Goal: Obtain resource: Download file/media

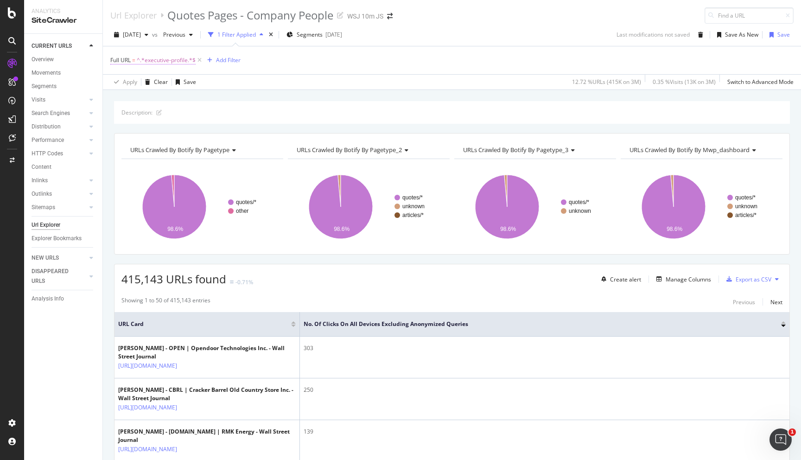
click at [178, 62] on span "^.*executive-profile.*$" at bounding box center [166, 60] width 59 height 13
click at [146, 83] on icon at bounding box center [146, 83] width 6 height 6
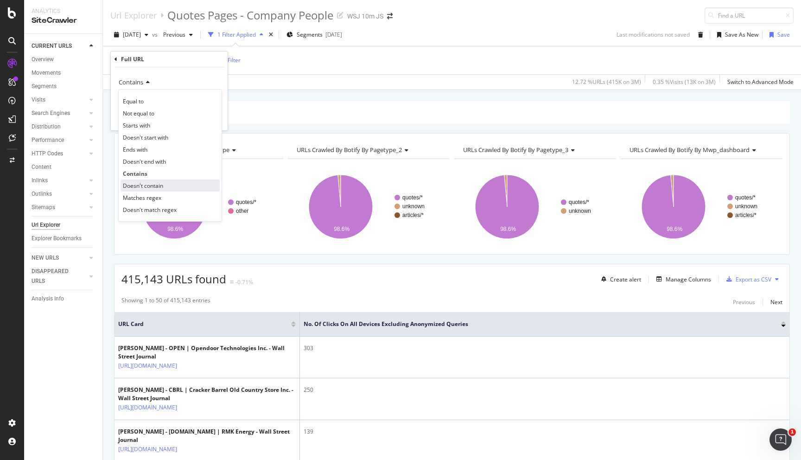
click at [160, 185] on span "Doesn't contain" at bounding box center [143, 186] width 40 height 8
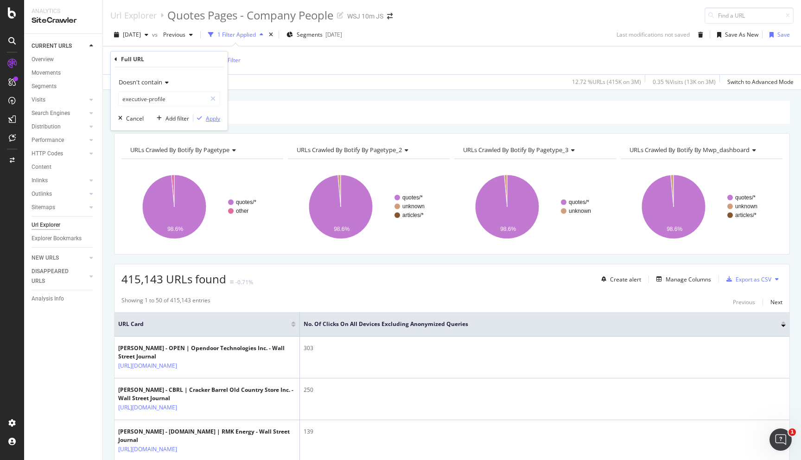
click at [219, 120] on div "Apply" at bounding box center [213, 118] width 14 height 8
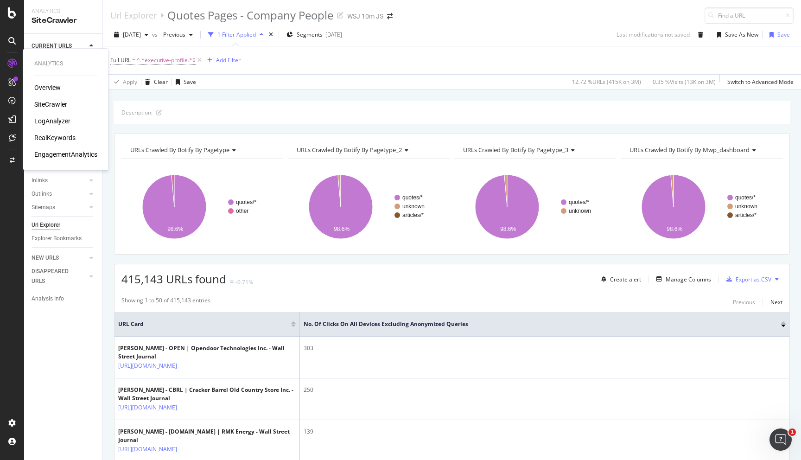
click at [63, 123] on div "LogAnalyzer" at bounding box center [52, 120] width 36 height 9
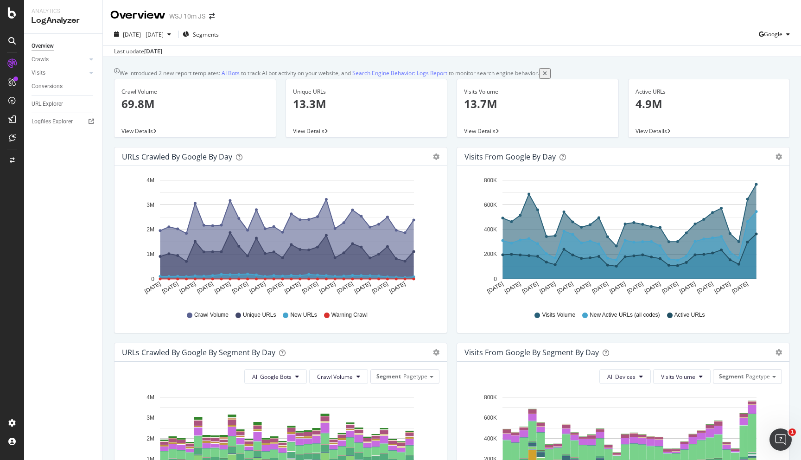
click at [145, 110] on p "69.8M" at bounding box center [194, 104] width 147 height 16
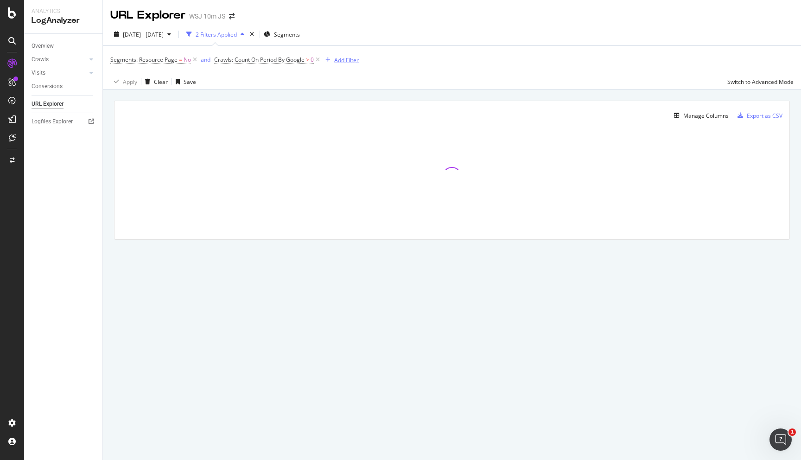
click at [350, 59] on div "Add Filter" at bounding box center [346, 60] width 25 height 8
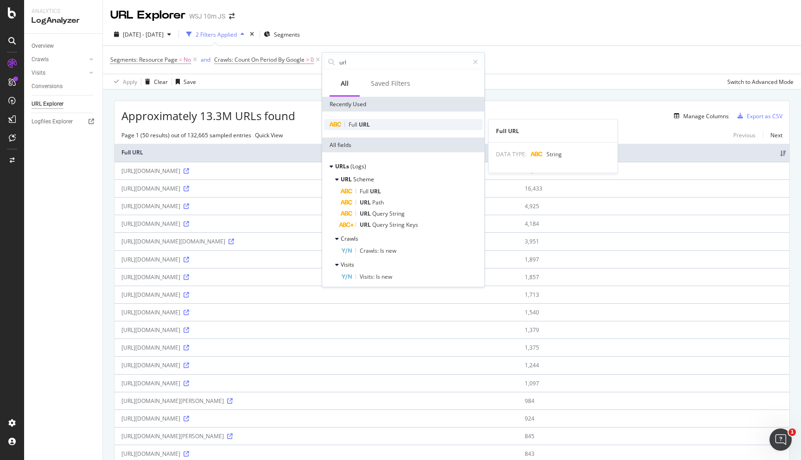
type input "url"
click at [383, 123] on div "Full URL" at bounding box center [403, 124] width 159 height 11
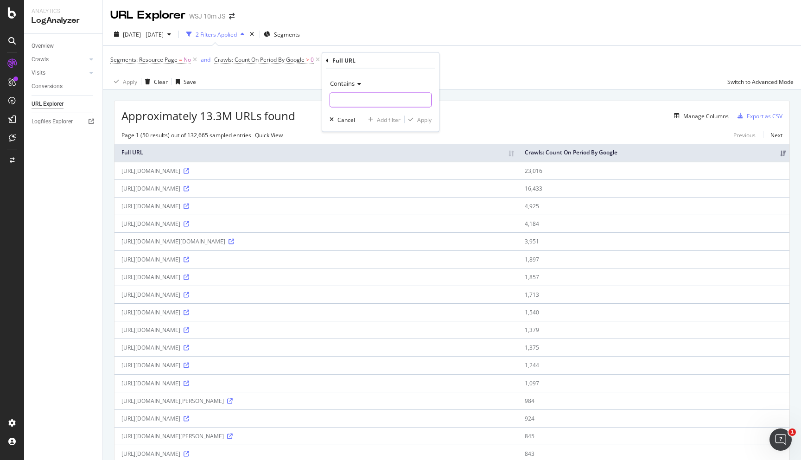
click at [361, 96] on input "text" at bounding box center [380, 100] width 101 height 15
type input "executive-profile"
click at [425, 120] on div "Apply" at bounding box center [424, 119] width 14 height 8
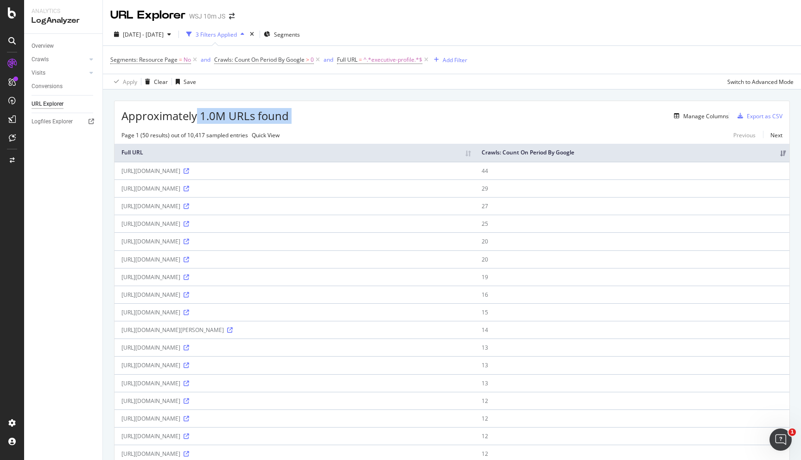
drag, startPoint x: 195, startPoint y: 119, endPoint x: 310, endPoint y: 119, distance: 115.4
click at [310, 119] on div "Approximately 1.0M URLs found Manage Columns Export as CSV" at bounding box center [451, 112] width 675 height 23
click at [403, 62] on span "^.*executive-profile.*$" at bounding box center [392, 59] width 59 height 13
click at [370, 83] on icon at bounding box center [373, 83] width 6 height 6
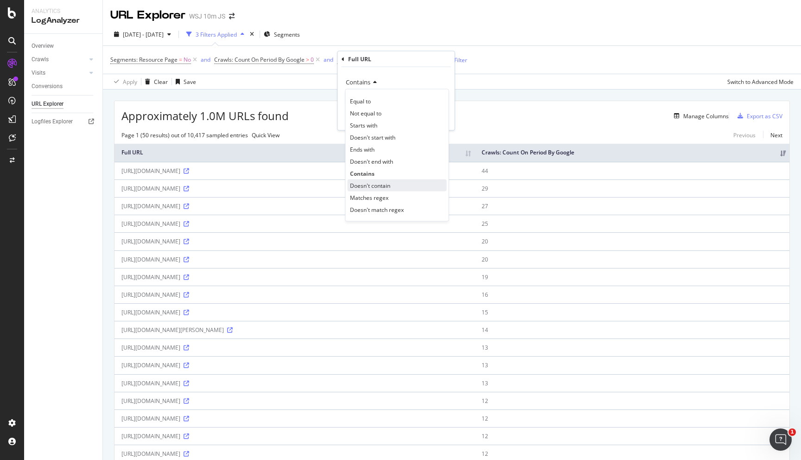
click at [393, 185] on div "Doesn't contain" at bounding box center [397, 185] width 99 height 12
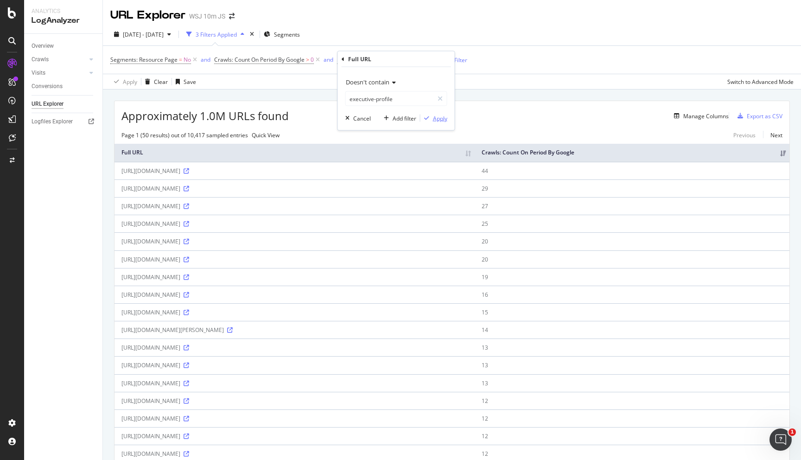
click at [437, 120] on div "Apply" at bounding box center [440, 118] width 14 height 8
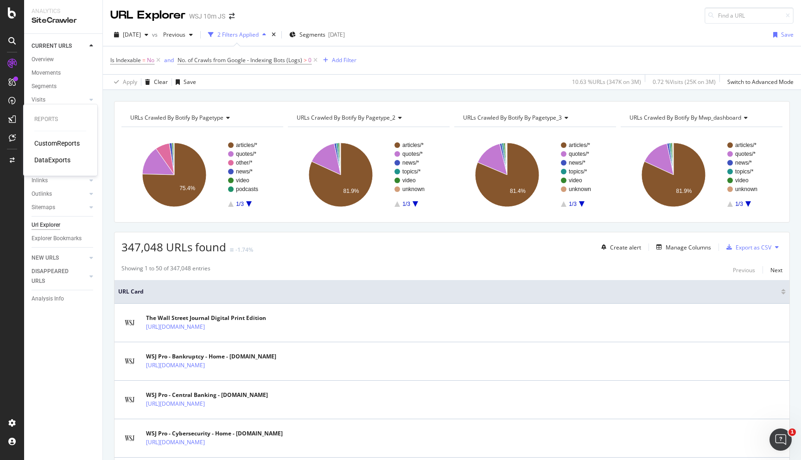
click at [50, 160] on div "DataExports" at bounding box center [52, 159] width 36 height 9
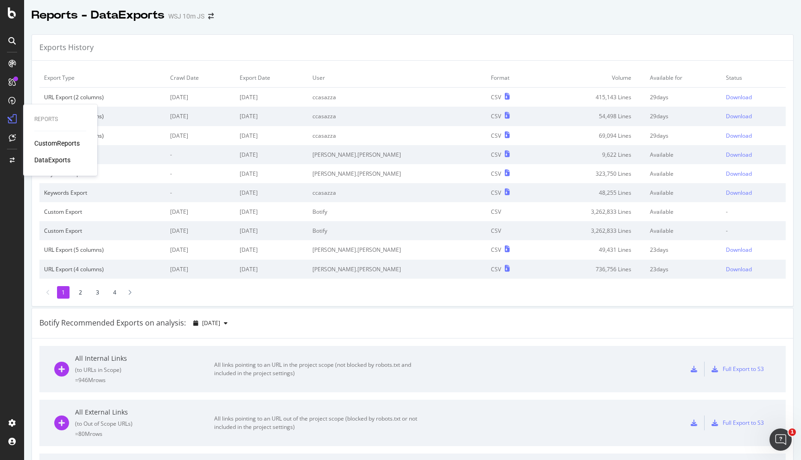
click at [44, 146] on div "CustomReports" at bounding box center [56, 143] width 45 height 9
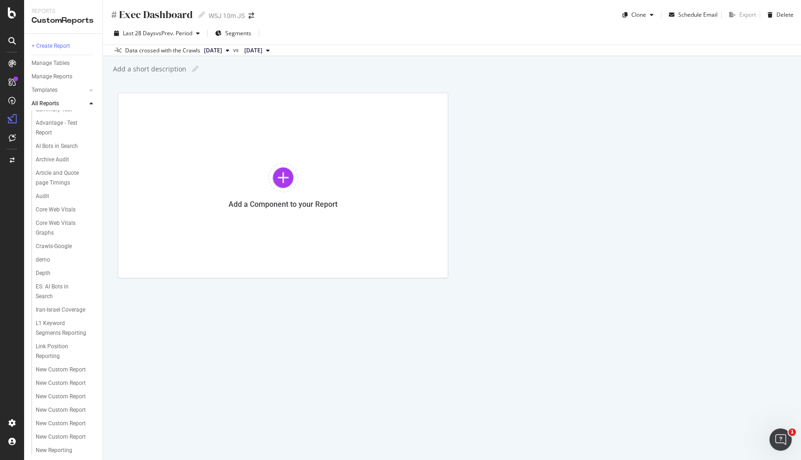
scroll to position [30, 0]
click at [63, 335] on div "L1 Keyword Segments Reporting" at bounding box center [63, 341] width 54 height 19
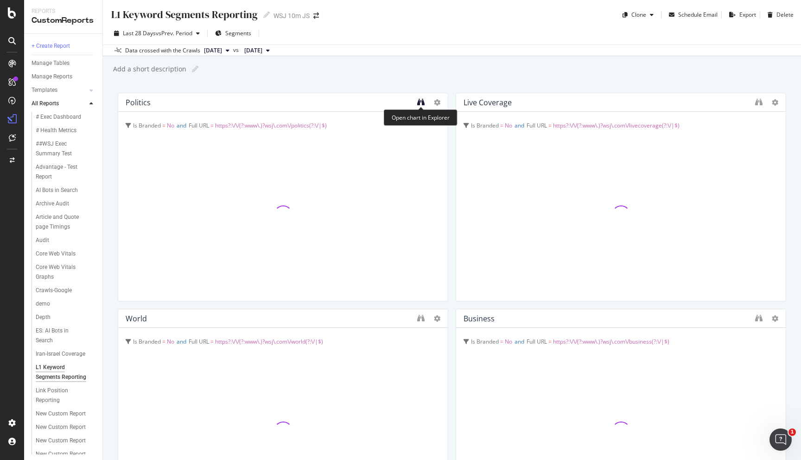
click at [423, 102] on icon "binoculars" at bounding box center [420, 101] width 7 height 7
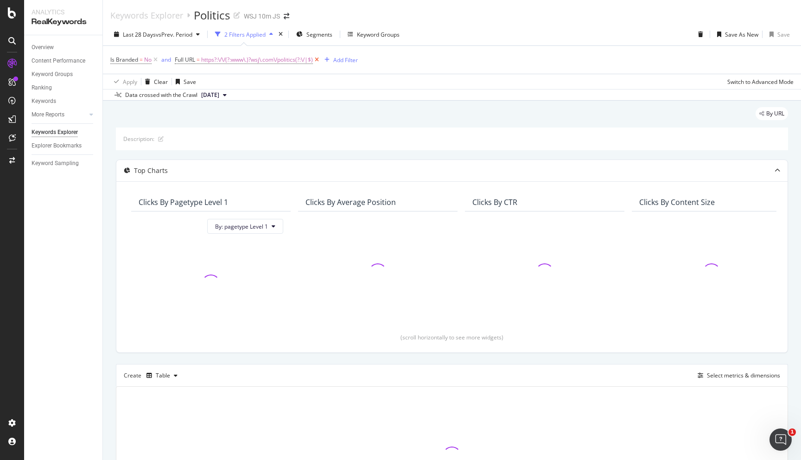
click at [320, 59] on icon at bounding box center [317, 59] width 8 height 9
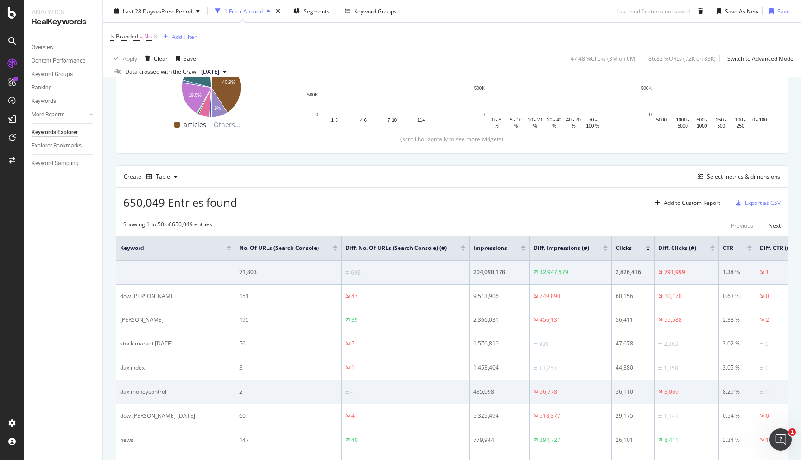
scroll to position [89, 0]
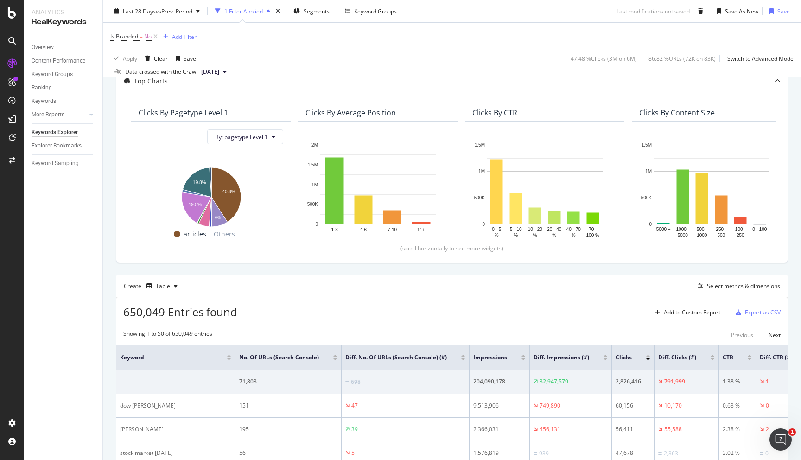
click at [753, 313] on div "Export as CSV" at bounding box center [763, 312] width 36 height 8
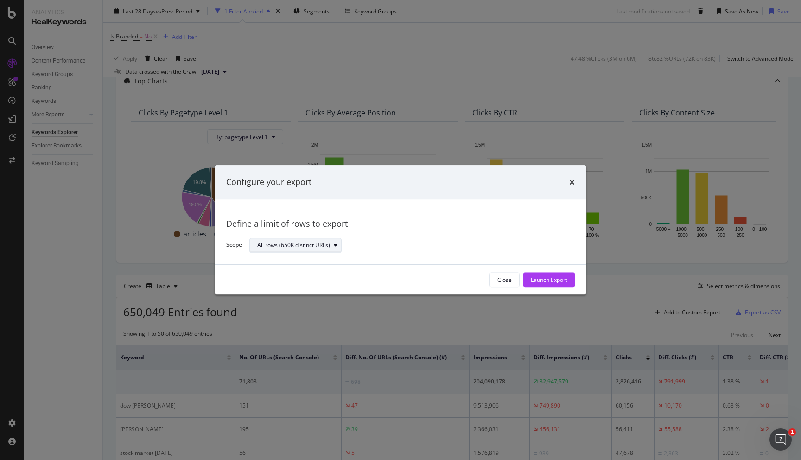
click at [316, 248] on div "All rows (650K distinct URLs)" at bounding box center [293, 245] width 73 height 6
click at [314, 277] on div "Define a limit" at bounding box center [300, 276] width 93 height 12
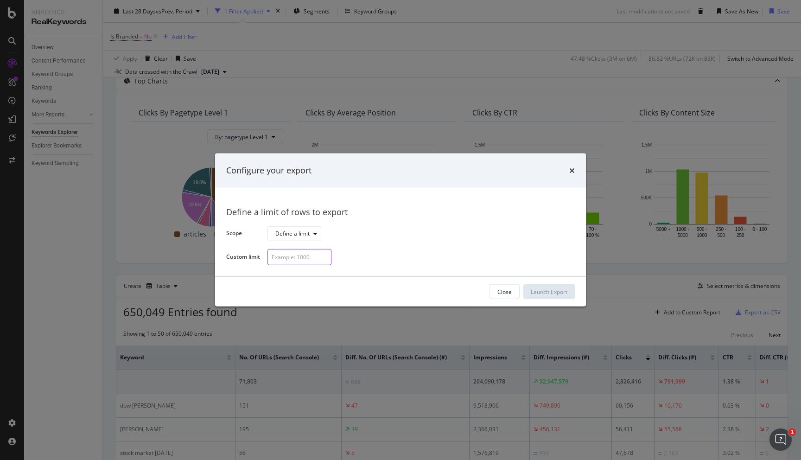
click at [310, 254] on input "modal" at bounding box center [299, 257] width 64 height 16
type input "25000"
click at [546, 292] on div "Launch Export" at bounding box center [549, 292] width 37 height 8
